Goal: Task Accomplishment & Management: Manage account settings

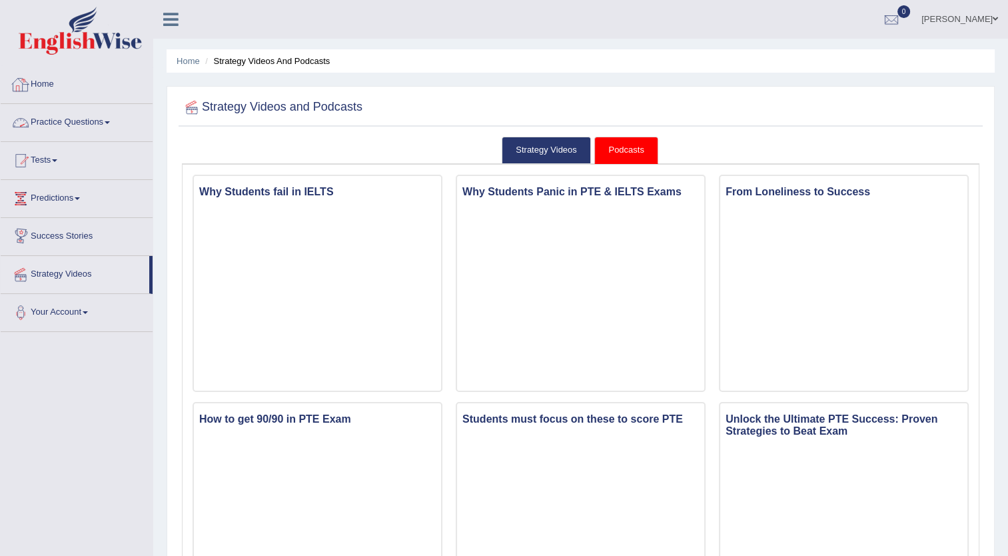
click at [37, 86] on link "Home" at bounding box center [77, 82] width 152 height 33
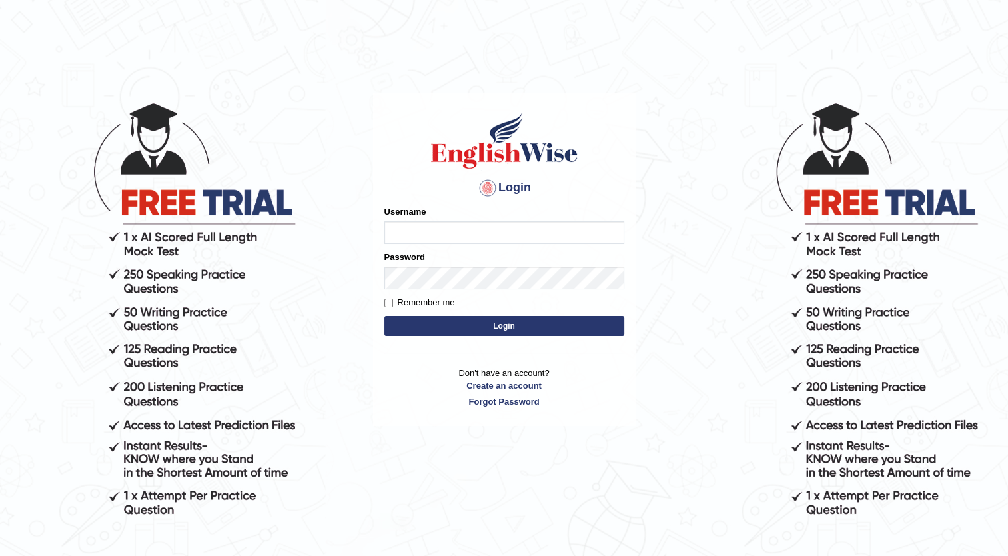
click at [451, 220] on div "Username" at bounding box center [505, 224] width 240 height 39
click at [424, 233] on input "Username" at bounding box center [505, 232] width 240 height 23
type input "mcjan1979"
